Goal: Information Seeking & Learning: Compare options

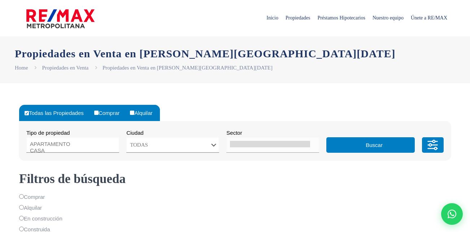
select select
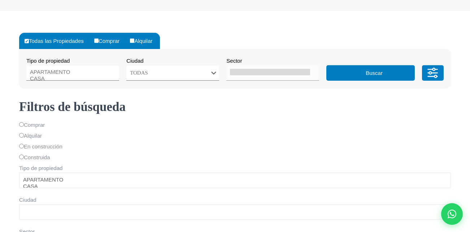
click at [94, 41] on input "Comprar" at bounding box center [96, 41] width 4 height 4
radio input "true"
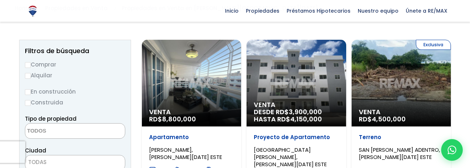
scroll to position [72, 0]
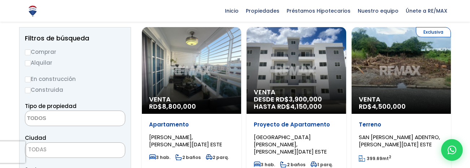
click at [28, 82] on input "En construcción" at bounding box center [28, 79] width 6 height 6
radio input "true"
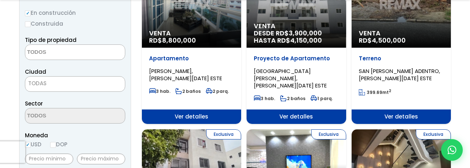
scroll to position [144, 0]
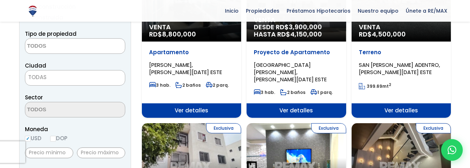
click at [59, 82] on span "TODAS" at bounding box center [75, 77] width 100 height 10
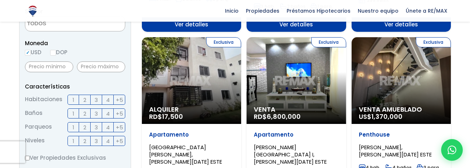
scroll to position [112, 0]
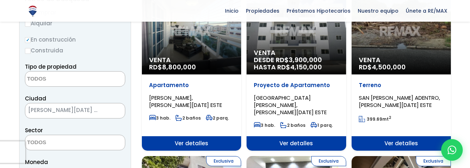
click at [47, 115] on span "SANTO DOMINGO ESTE" at bounding box center [66, 110] width 82 height 10
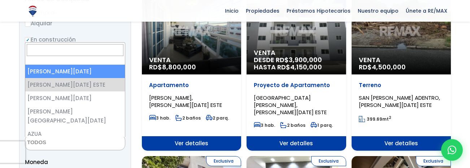
select select "1"
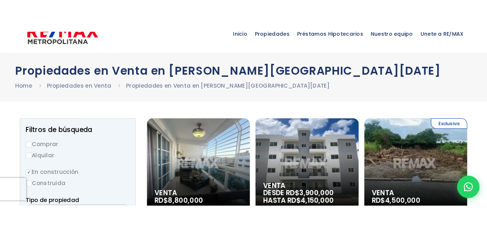
scroll to position [3, 0]
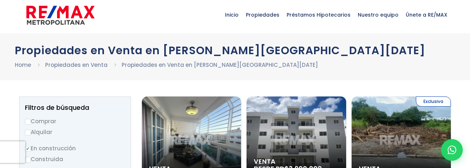
click at [229, 117] on div "Venta RD$ 8,800,000" at bounding box center [191, 139] width 99 height 87
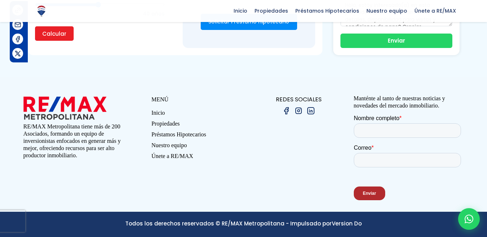
scroll to position [2021, 0]
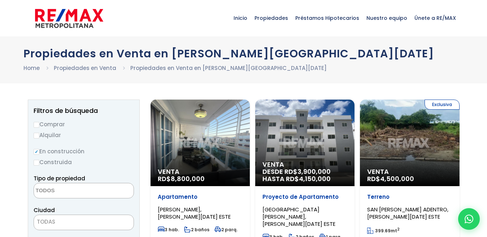
select select
select select "1"
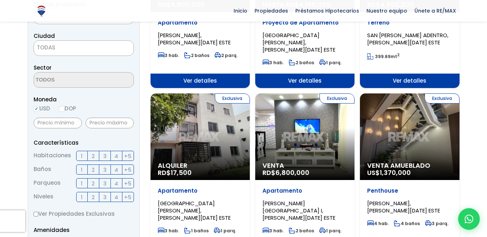
scroll to position [184, 0]
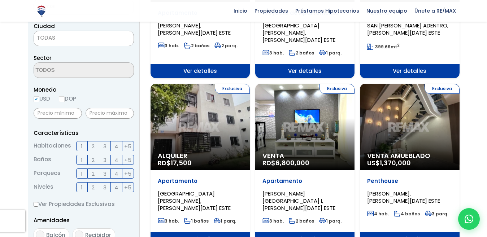
click at [59, 102] on input "DOP" at bounding box center [62, 99] width 6 height 6
radio input "true"
click at [61, 119] on input "text" at bounding box center [58, 113] width 48 height 11
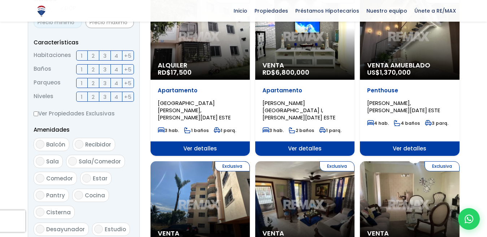
scroll to position [256, 0]
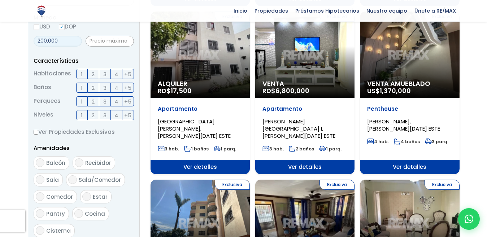
type input "200,000"
click at [106, 133] on form "Comprar Alquilar En construcción Construida Tipo de propiedad APARTAMENTO CASA …" at bounding box center [84, 95] width 100 height 463
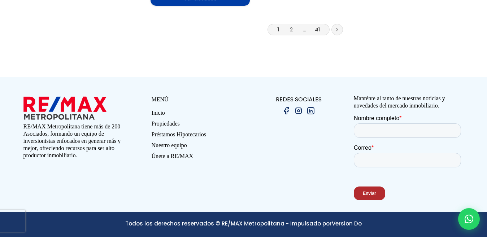
scroll to position [0, 0]
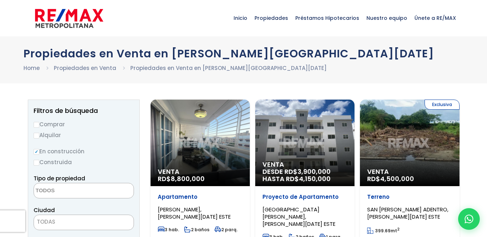
click at [34, 139] on input "Alquilar" at bounding box center [37, 136] width 6 height 6
radio input "true"
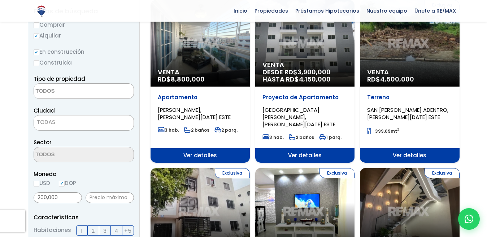
scroll to position [108, 0]
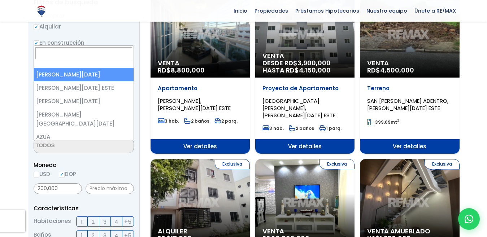
click at [49, 118] on span "TODAS" at bounding box center [84, 113] width 100 height 10
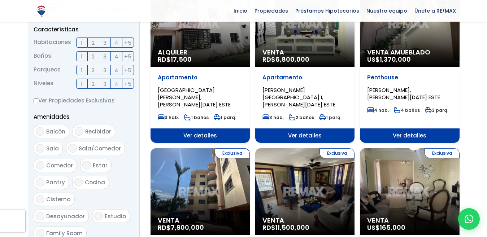
scroll to position [289, 0]
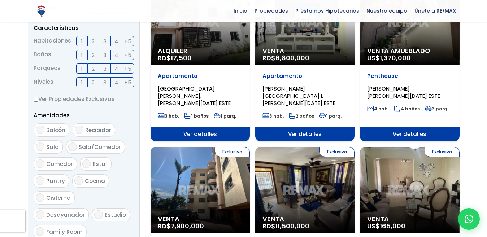
drag, startPoint x: 75, startPoint y: 66, endPoint x: 12, endPoint y: 68, distance: 63.9
drag, startPoint x: 73, startPoint y: 67, endPoint x: 0, endPoint y: 86, distance: 74.9
type input "8,000"
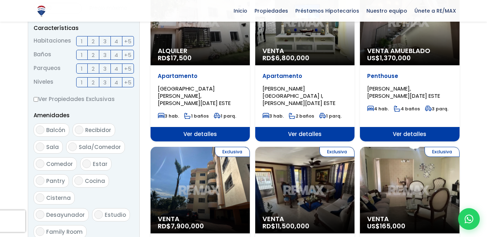
click at [110, 14] on input "text" at bounding box center [110, 8] width 48 height 11
type input "10,000"
click at [0, 0] on input "2" at bounding box center [0, 0] width 0 height 0
checkbox input "true"
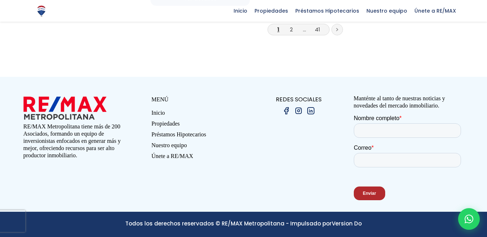
scroll to position [1299, 0]
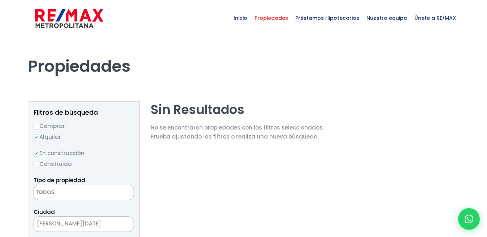
select select
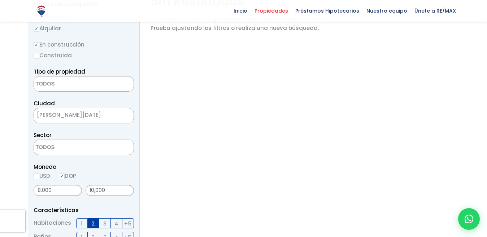
scroll to position [36, 0]
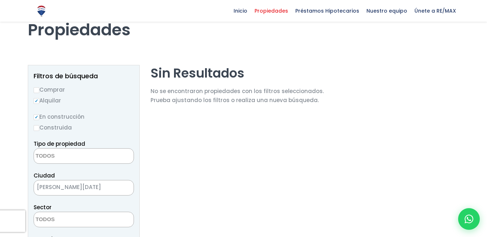
click at [35, 120] on input "En construcción" at bounding box center [37, 117] width 6 height 6
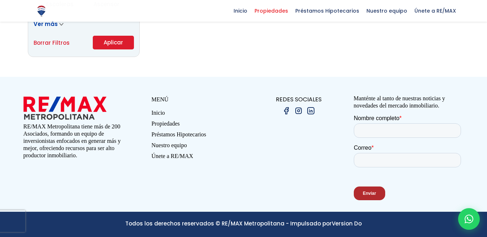
scroll to position [1350, 0]
click at [58, 40] on link "Borrar Filtros" at bounding box center [52, 42] width 36 height 9
radio input "false"
select select
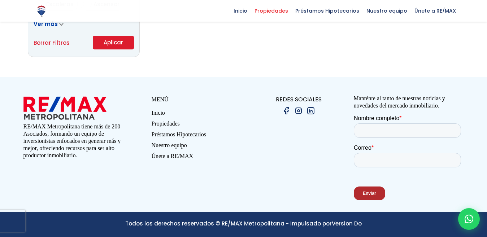
select select
radio input "true"
checkbox input "false"
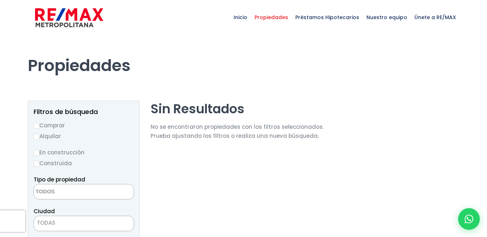
scroll to position [0, 0]
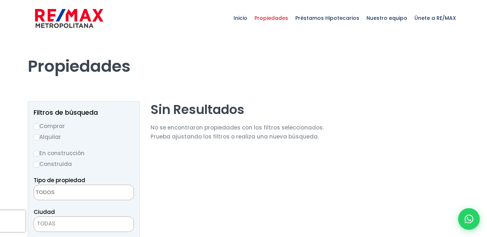
click at [37, 140] on input "Alquilar" at bounding box center [37, 138] width 6 height 6
radio input "true"
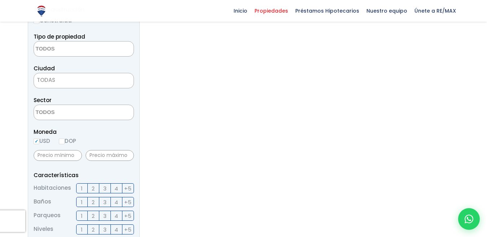
scroll to position [144, 0]
click at [54, 160] on input "text" at bounding box center [58, 154] width 48 height 11
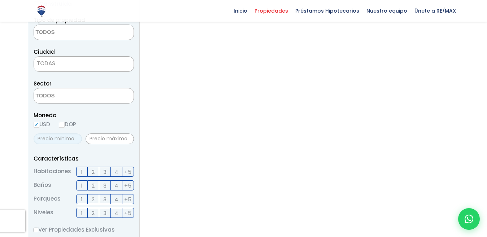
scroll to position [180, 0]
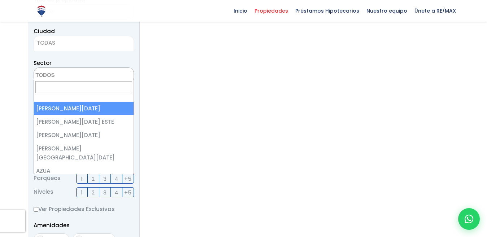
click at [64, 48] on span "TODAS" at bounding box center [84, 43] width 100 height 10
select select "1"
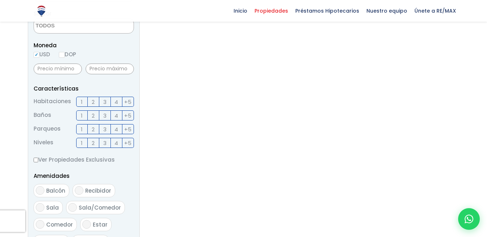
scroll to position [253, 0]
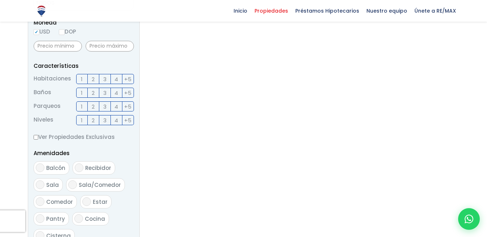
click at [59, 35] on input "DOP" at bounding box center [62, 32] width 6 height 6
radio input "true"
drag, startPoint x: 45, startPoint y: 168, endPoint x: 50, endPoint y: 163, distance: 7.2
click at [0, 0] on input "2" at bounding box center [0, 0] width 0 height 0
checkbox input "true"
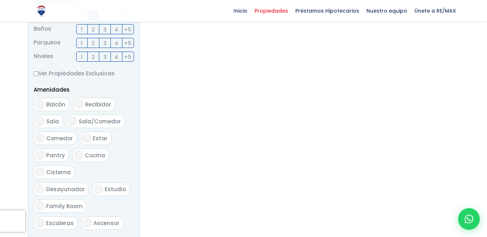
scroll to position [325, 0]
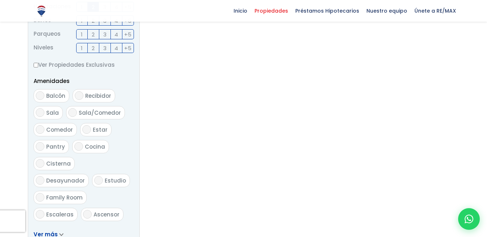
click at [0, 0] on input "1" at bounding box center [0, 0] width 0 height 0
checkbox input "true"
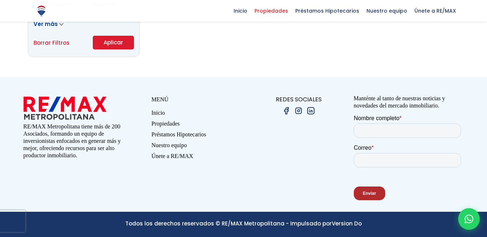
scroll to position [505, 0]
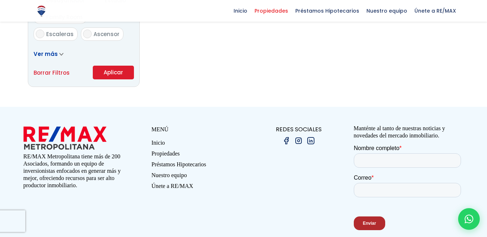
checkbox input "false"
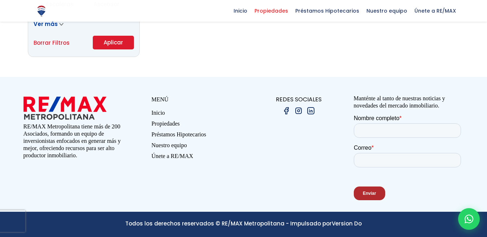
scroll to position [1170, 0]
click at [93, 49] on button "Aplicar" at bounding box center [113, 43] width 41 height 14
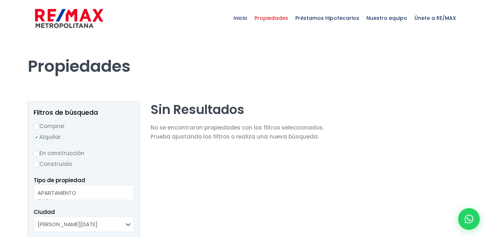
select select
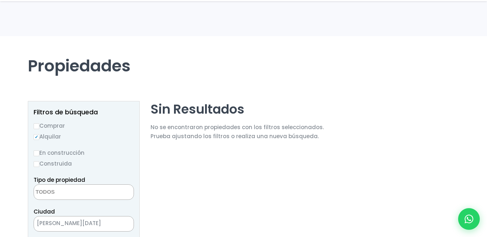
select select
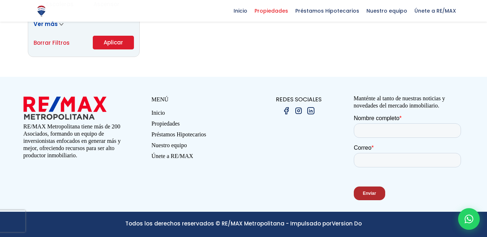
scroll to position [520, 0]
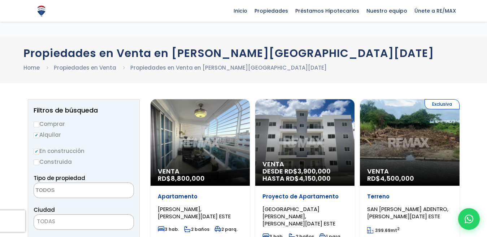
select select
select select "1"
